Goal: Navigation & Orientation: Go to known website

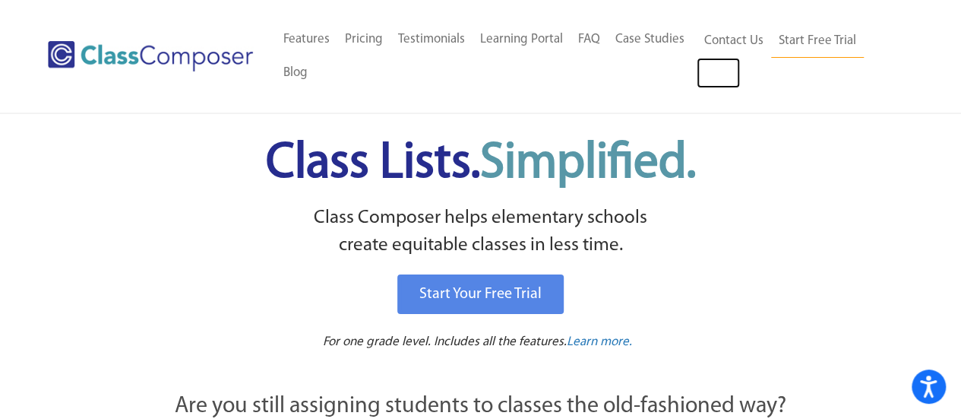
click at [712, 86] on link "Log In" at bounding box center [718, 73] width 43 height 30
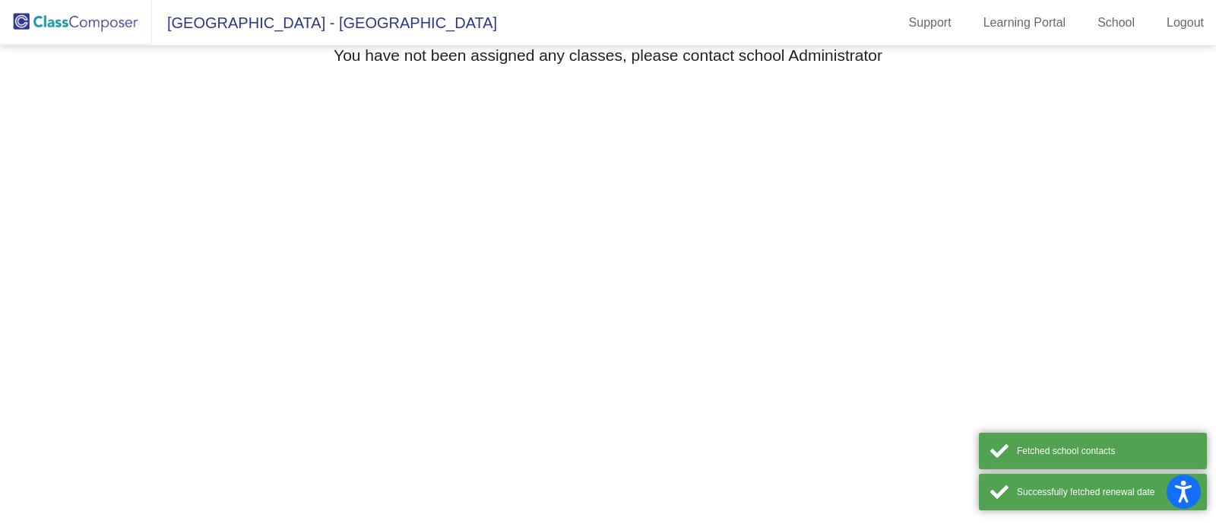
click at [248, 27] on span "Seldens Landing Elementary - Jordan" at bounding box center [324, 23] width 345 height 24
click at [57, 27] on img at bounding box center [76, 22] width 152 height 45
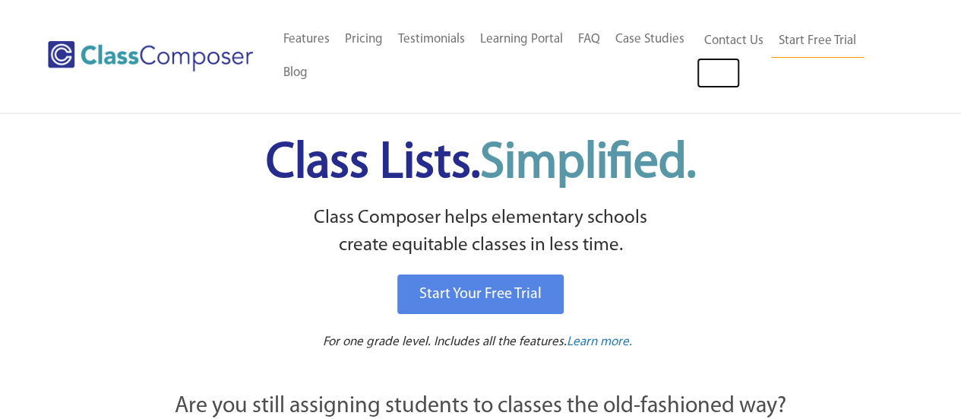
click at [722, 75] on link "Log In" at bounding box center [718, 73] width 43 height 30
